Goal: Complete application form

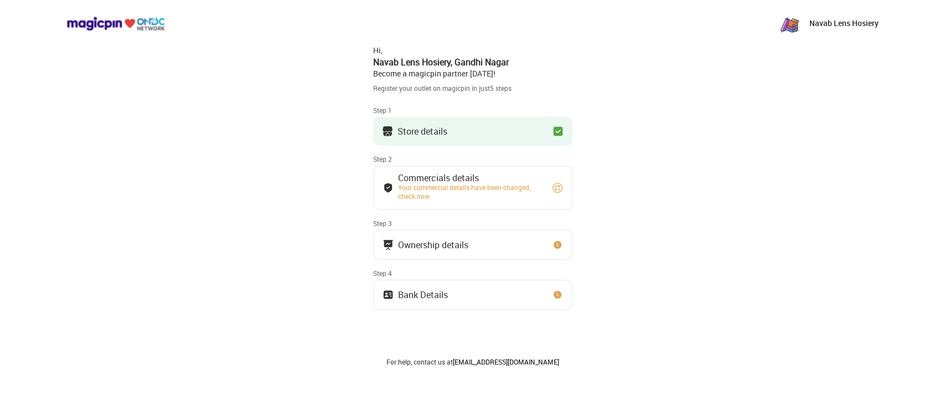
click at [483, 133] on button "Store details" at bounding box center [472, 131] width 199 height 29
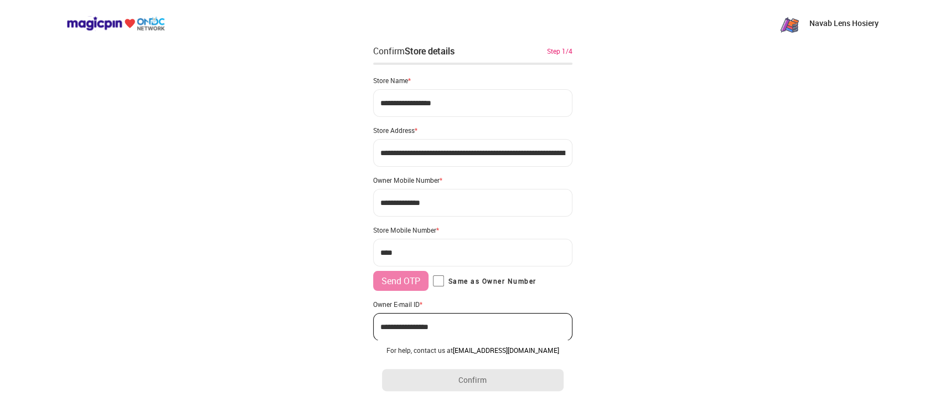
type input "**********"
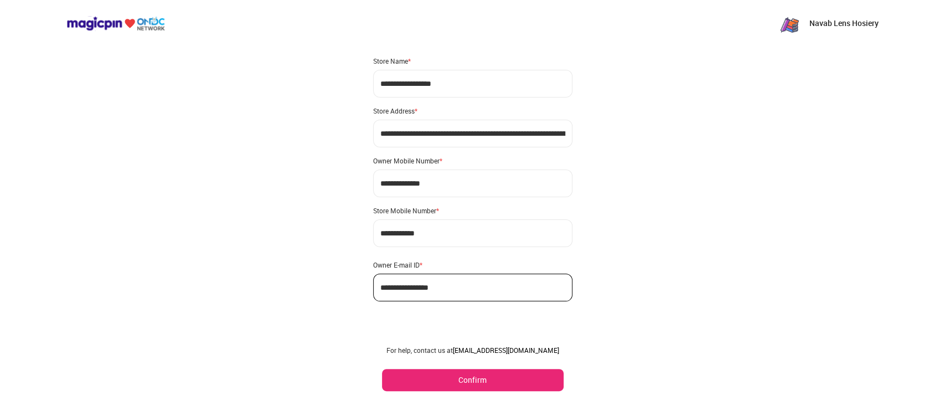
scroll to position [20, 0]
drag, startPoint x: 501, startPoint y: 242, endPoint x: 475, endPoint y: 379, distance: 139.7
click at [475, 379] on button "Confirm" at bounding box center [473, 380] width 182 height 22
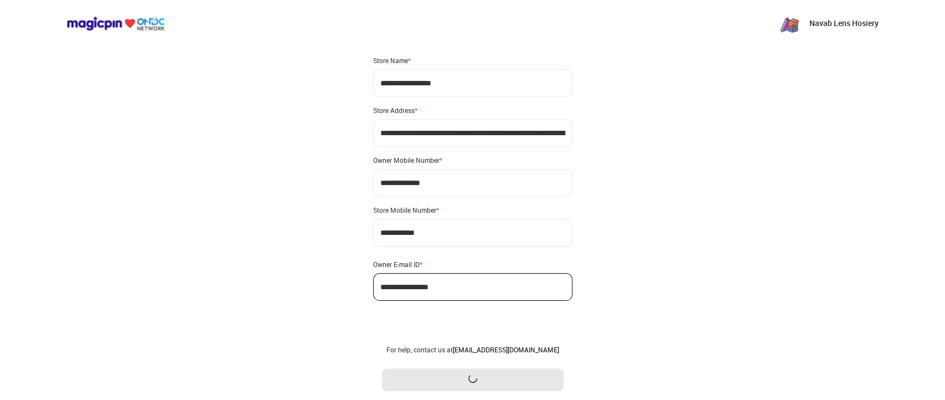
scroll to position [0, 0]
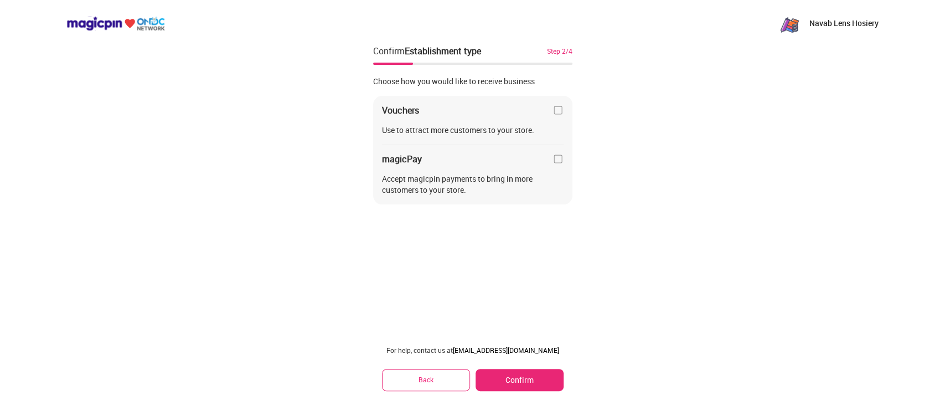
click at [565, 79] on div "Choose how you would like to receive business" at bounding box center [472, 81] width 199 height 11
click at [591, 140] on div "Navab Lens Hosiery Confirm Establishment type Step 2/4 Choose how you would lik…" at bounding box center [472, 200] width 945 height 400
click at [558, 105] on img at bounding box center [558, 110] width 11 height 11
click at [556, 116] on div "Vouchers Use to attract more customers to your store. magicPay Accept magicpin …" at bounding box center [472, 150] width 199 height 109
click at [556, 110] on img at bounding box center [558, 110] width 11 height 11
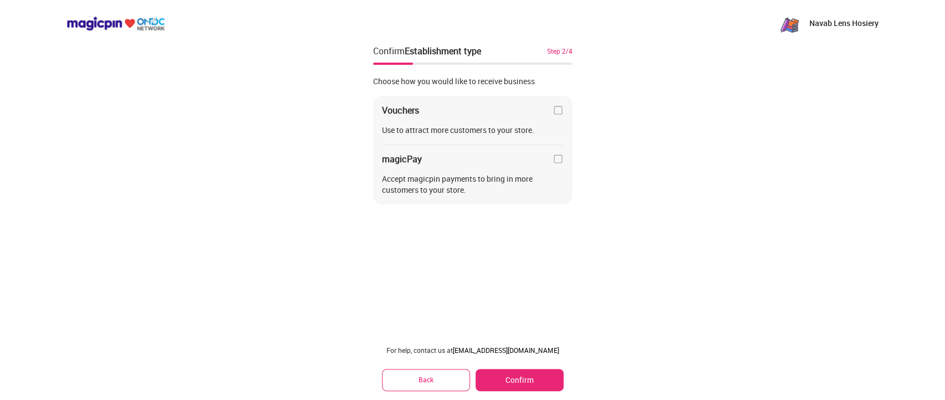
click at [556, 110] on img at bounding box center [558, 110] width 11 height 11
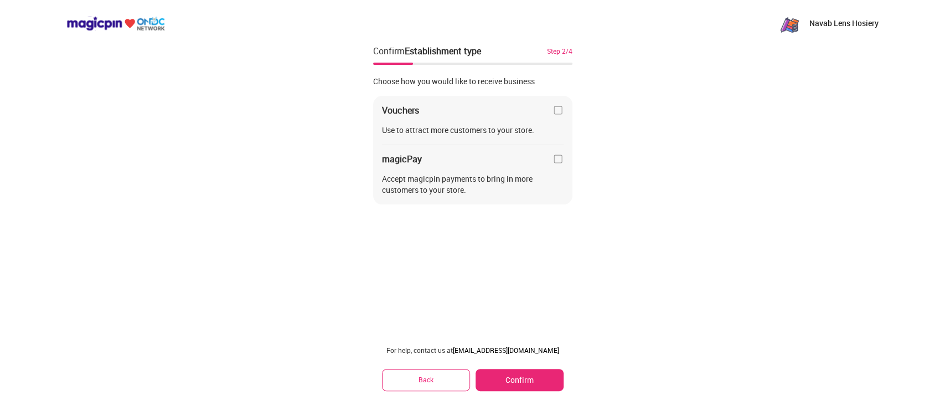
click at [556, 110] on img at bounding box center [558, 110] width 11 height 11
